Goal: Task Accomplishment & Management: Use online tool/utility

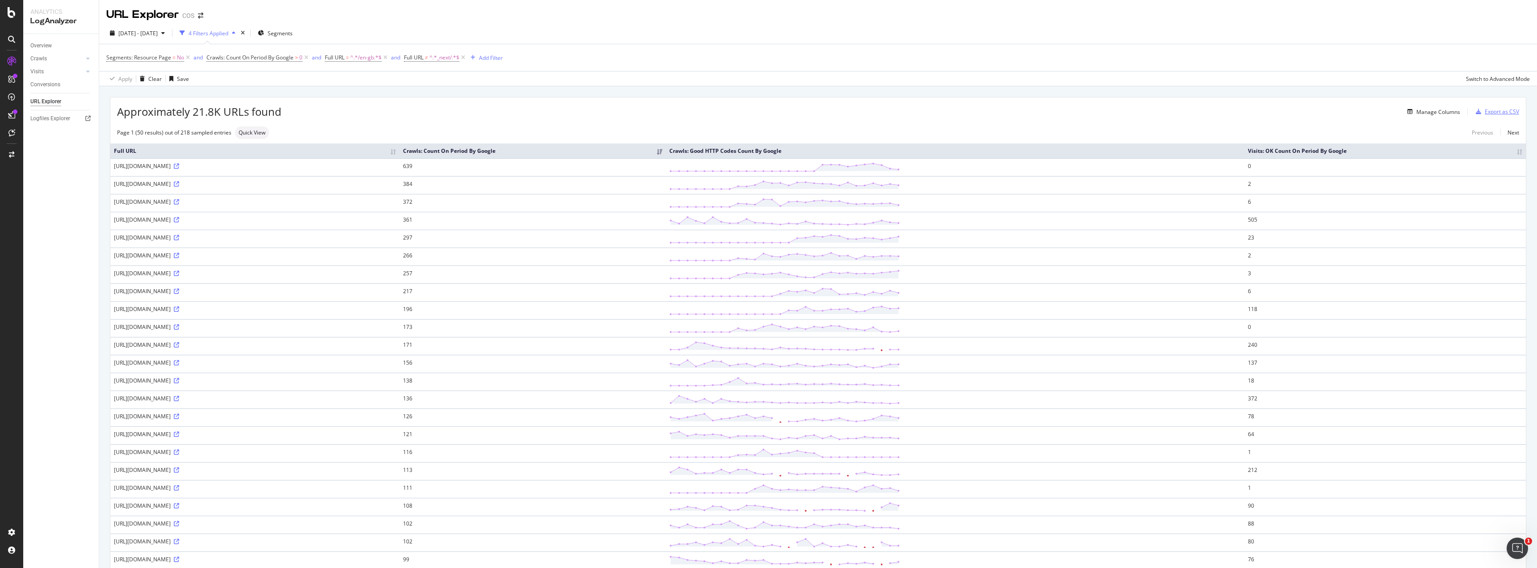
click at [1493, 112] on div "Export as CSV" at bounding box center [1502, 112] width 34 height 8
click at [483, 59] on div "Add Filter" at bounding box center [491, 58] width 24 height 8
click at [528, 120] on div "Full URL" at bounding box center [547, 119] width 153 height 11
click at [499, 92] on input "text" at bounding box center [525, 96] width 97 height 14
type input "failover"
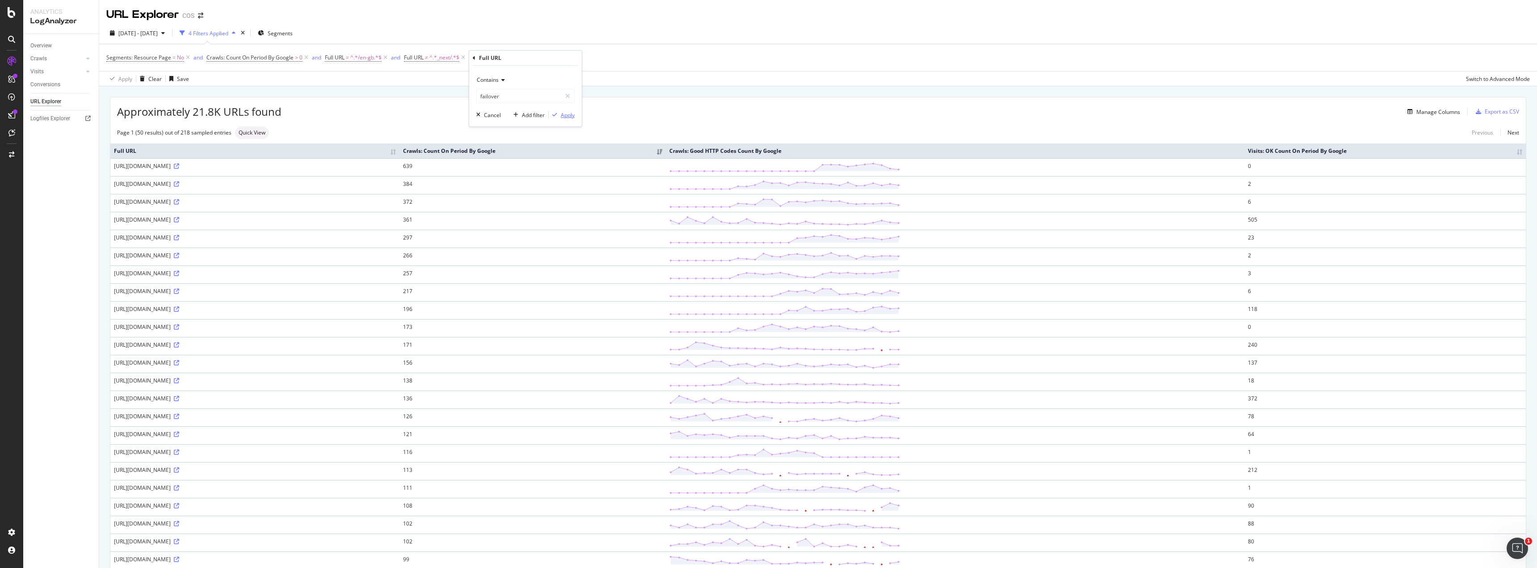
click at [567, 118] on div "Apply" at bounding box center [568, 115] width 14 height 8
click at [512, 59] on span "^.*failover.*$" at bounding box center [524, 57] width 34 height 13
click at [517, 80] on icon at bounding box center [516, 78] width 6 height 5
drag, startPoint x: 534, startPoint y: 179, endPoint x: 572, endPoint y: 138, distance: 56.0
click at [535, 179] on div "Doesn't contain" at bounding box center [541, 178] width 96 height 12
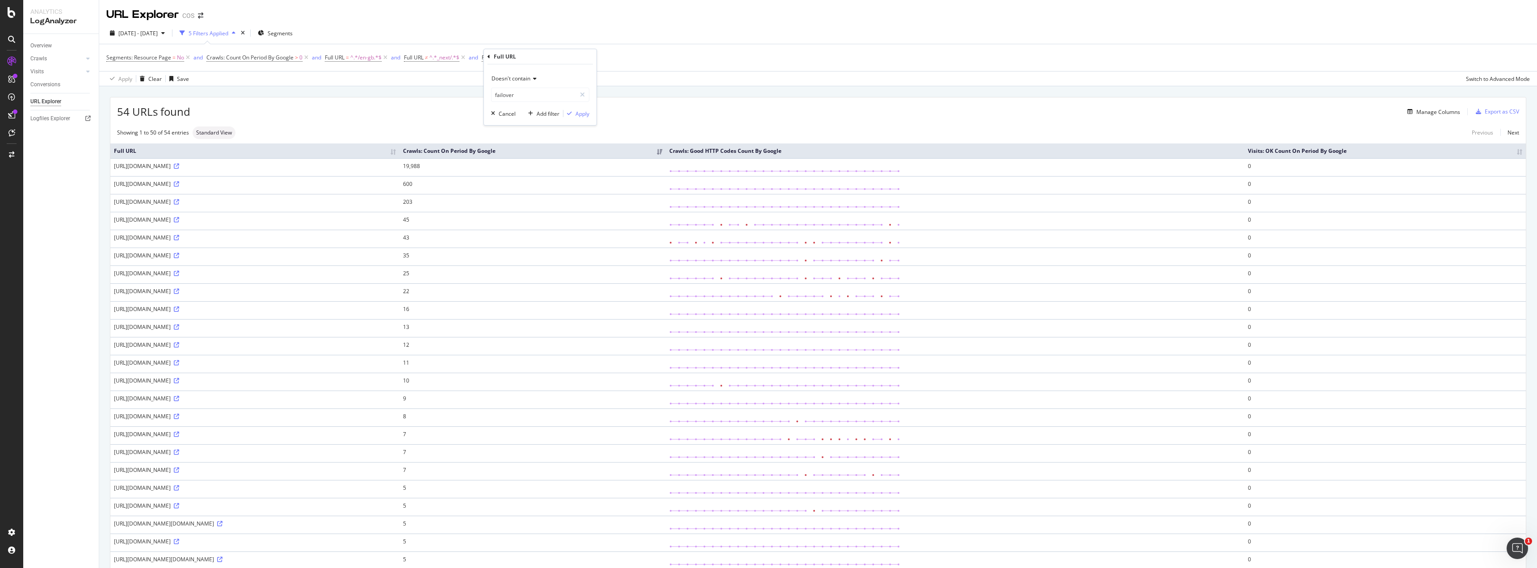
click at [581, 118] on div "Doesn't contain failover Cancel Add filter Apply" at bounding box center [540, 94] width 113 height 61
click at [583, 115] on div "Apply" at bounding box center [583, 114] width 14 height 8
drag, startPoint x: 1492, startPoint y: 111, endPoint x: 1315, endPoint y: 116, distance: 177.5
click at [1492, 111] on div "Export as CSV" at bounding box center [1502, 112] width 34 height 8
